Goal: Task Accomplishment & Management: Manage account settings

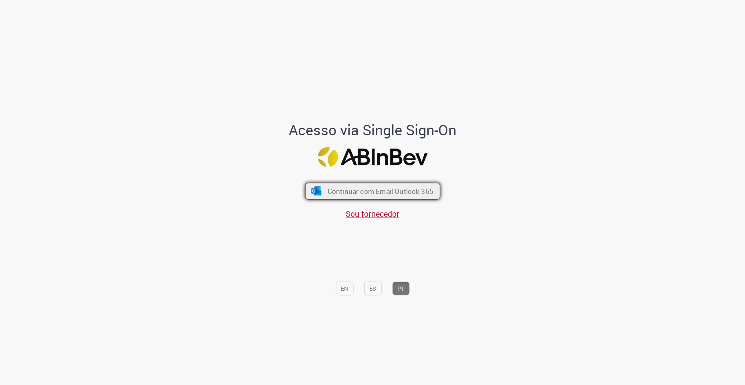
click at [379, 189] on span "Continuar com Email Outlook 365" at bounding box center [380, 190] width 106 height 9
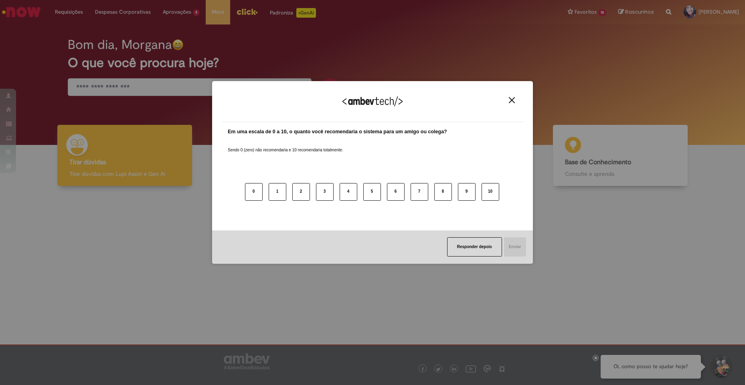
click at [508, 100] on button "Close" at bounding box center [511, 100] width 11 height 7
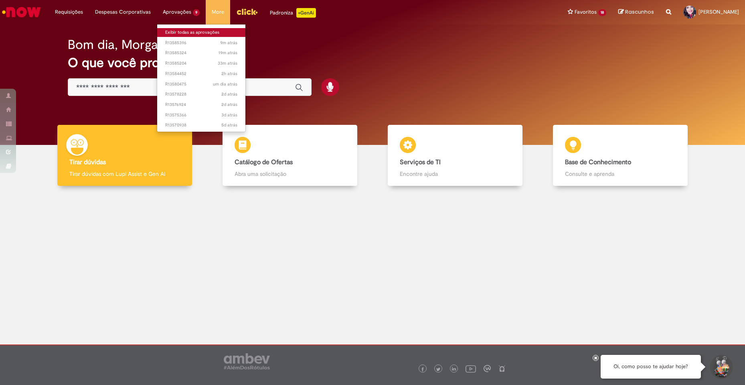
click at [178, 32] on link "Exibir todas as aprovações" at bounding box center [201, 32] width 88 height 9
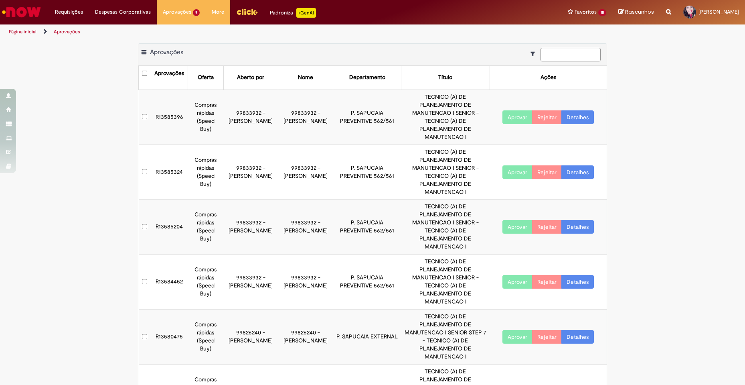
click at [508, 110] on button "Aprovar" at bounding box center [517, 117] width 30 height 14
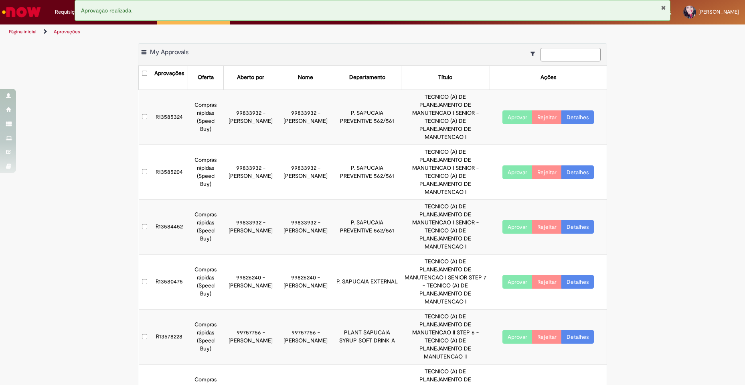
click at [508, 110] on button "Aprovar" at bounding box center [517, 117] width 30 height 14
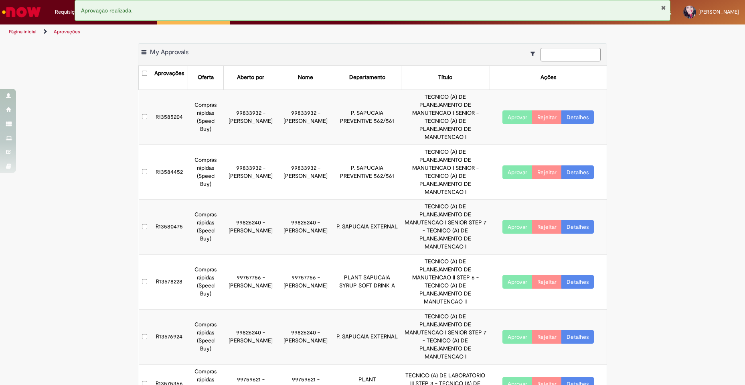
click at [508, 110] on button "Aprovar" at bounding box center [517, 117] width 30 height 14
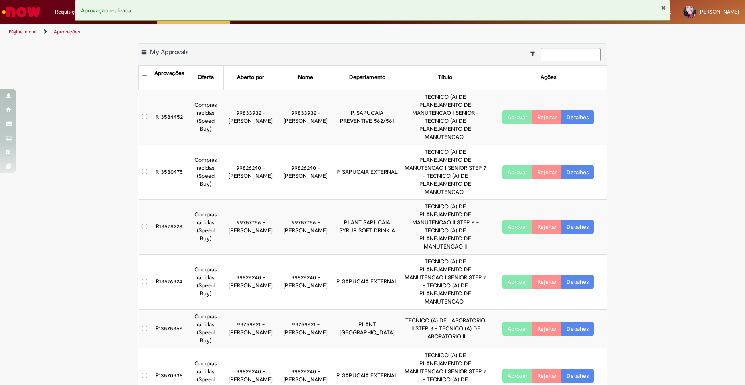
click at [508, 110] on button "Aprovar" at bounding box center [517, 117] width 30 height 14
